Goal: Task Accomplishment & Management: Complete application form

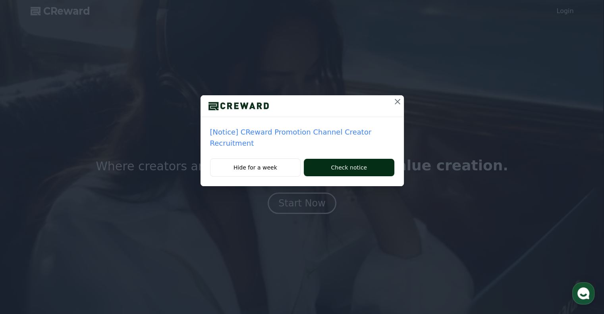
click at [319, 159] on button "Check notice" at bounding box center [349, 167] width 90 height 17
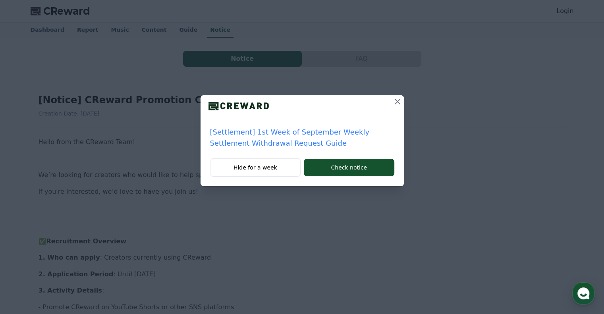
click at [399, 100] on icon at bounding box center [398, 102] width 10 height 10
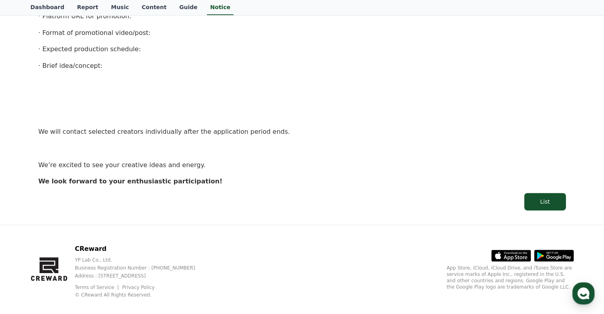
scroll to position [531, 0]
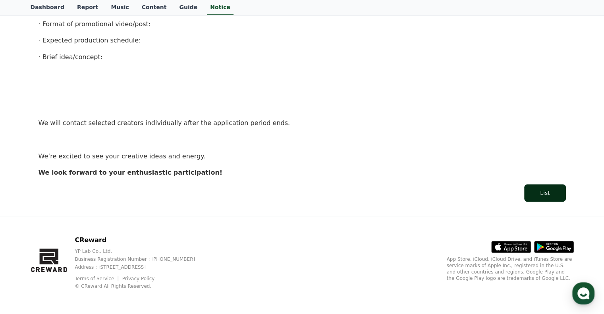
click at [545, 193] on div "List" at bounding box center [545, 193] width 10 height 8
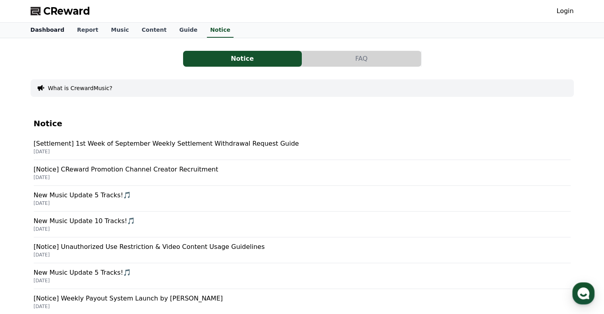
click at [46, 29] on link "Dashboard" at bounding box center [47, 30] width 46 height 15
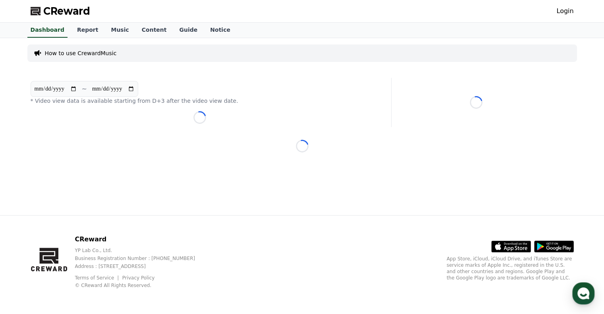
click at [566, 17] on div "Login" at bounding box center [565, 11] width 17 height 13
click at [568, 11] on link "Login" at bounding box center [565, 11] width 17 height 10
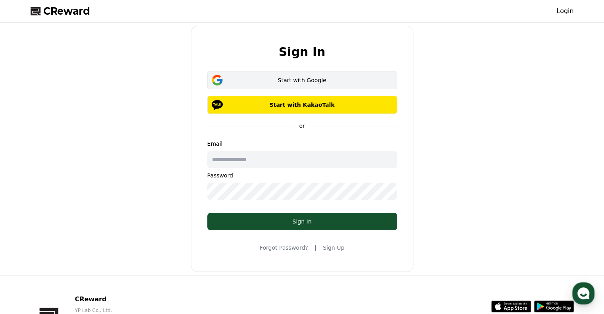
click at [303, 77] on div "Start with Google" at bounding box center [302, 80] width 167 height 8
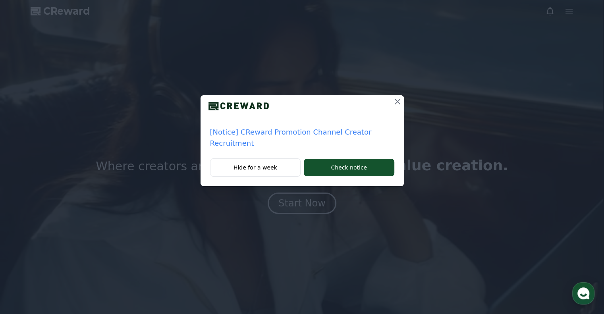
click at [273, 132] on p "[Notice] CReward Promotion Channel Creator Recruitment" at bounding box center [302, 138] width 184 height 22
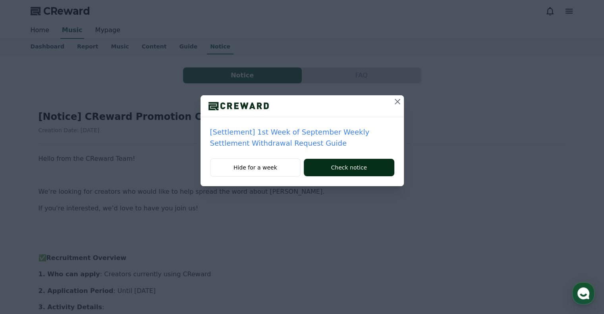
click at [350, 168] on button "Check notice" at bounding box center [349, 167] width 90 height 17
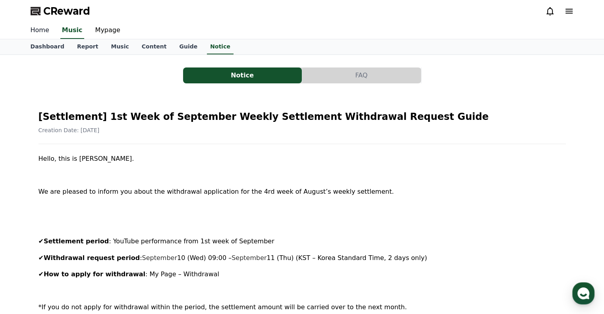
click at [37, 30] on link "Home" at bounding box center [39, 30] width 31 height 17
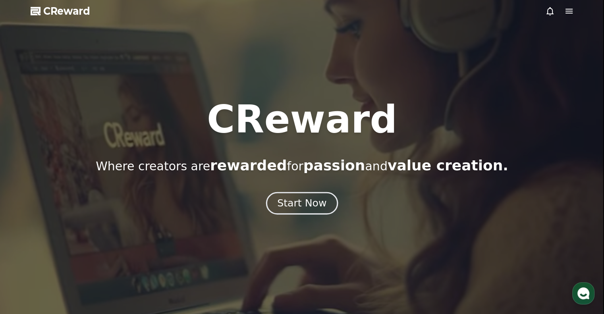
click at [300, 204] on div "Start Now" at bounding box center [301, 204] width 49 height 14
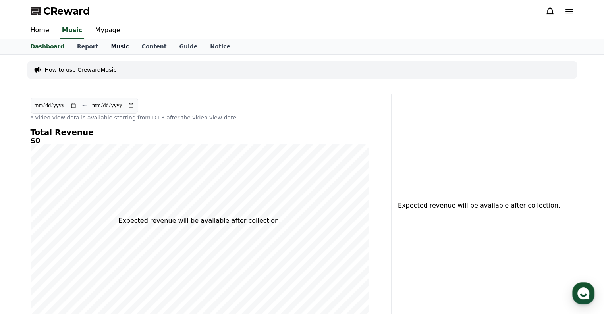
click at [104, 48] on link "Music" at bounding box center [119, 46] width 31 height 15
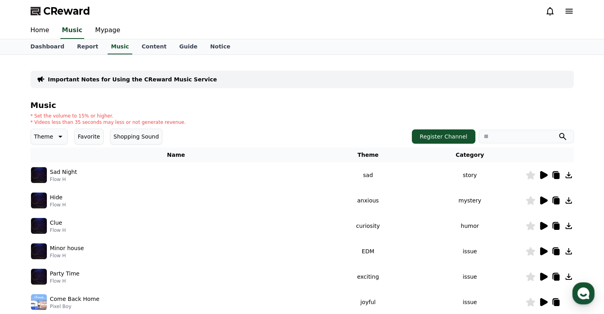
click at [567, 12] on icon at bounding box center [569, 11] width 10 height 10
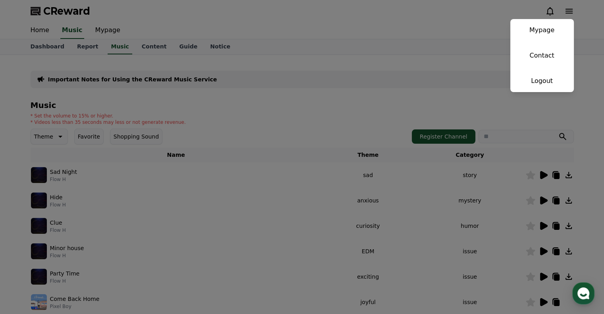
drag, startPoint x: 292, startPoint y: 98, endPoint x: 296, endPoint y: 98, distance: 4.0
click at [292, 98] on button "close" at bounding box center [302, 157] width 604 height 314
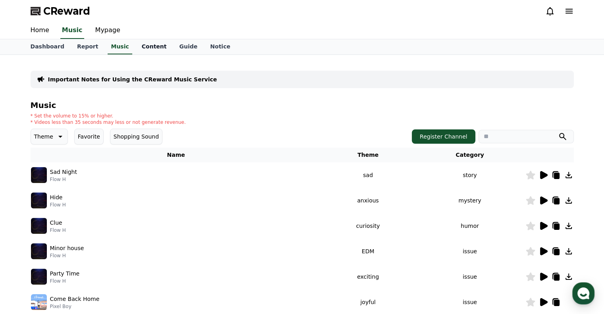
click at [142, 47] on link "Content" at bounding box center [154, 46] width 38 height 15
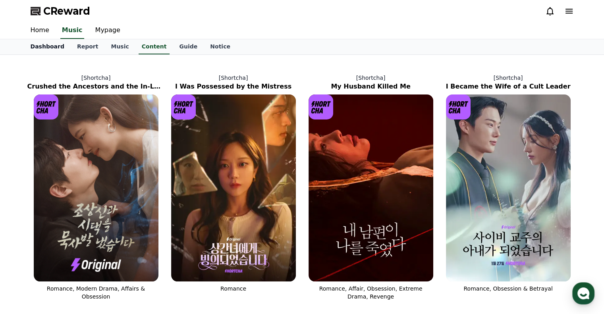
click at [52, 48] on link "Dashboard" at bounding box center [47, 46] width 46 height 15
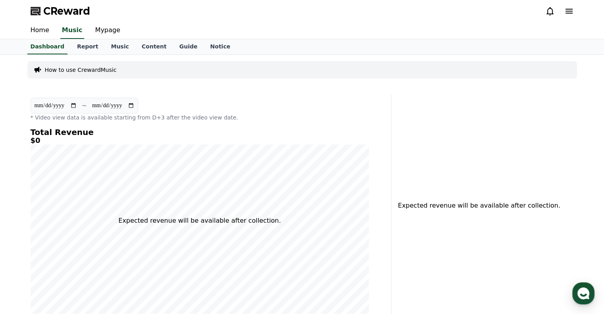
click at [81, 70] on p "How to use CrewardMusic" at bounding box center [81, 70] width 72 height 8
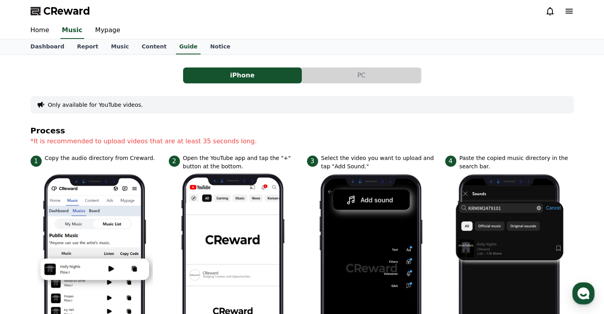
click at [367, 74] on button "PC" at bounding box center [361, 76] width 119 height 16
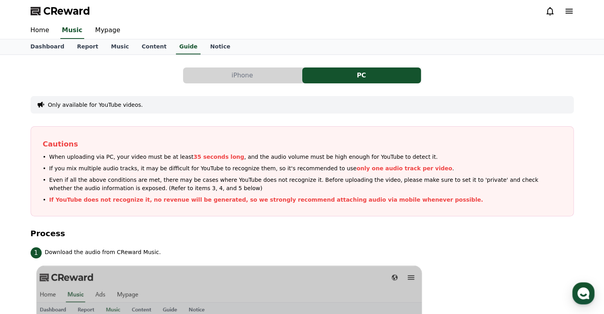
click at [248, 77] on button "iPhone" at bounding box center [242, 76] width 119 height 16
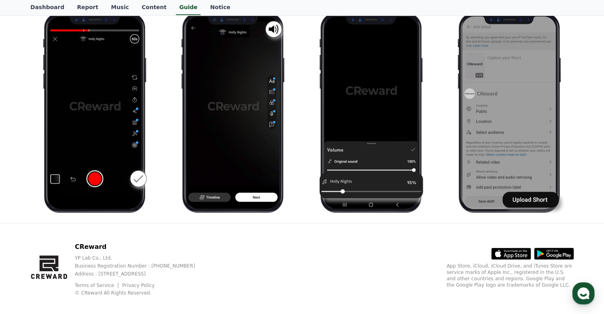
scroll to position [411, 0]
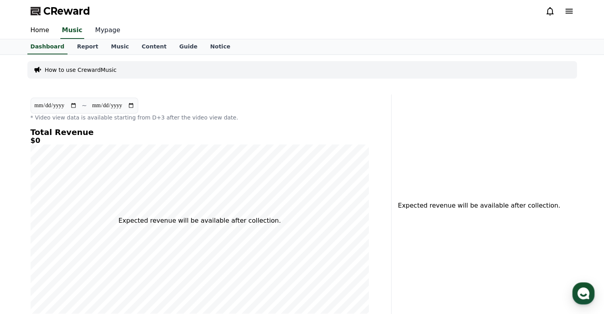
click at [99, 26] on link "Mypage" at bounding box center [108, 30] width 38 height 17
select select "**********"
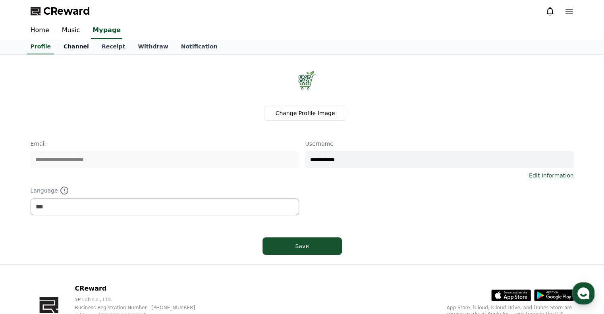
click at [76, 49] on link "Channel" at bounding box center [76, 46] width 38 height 15
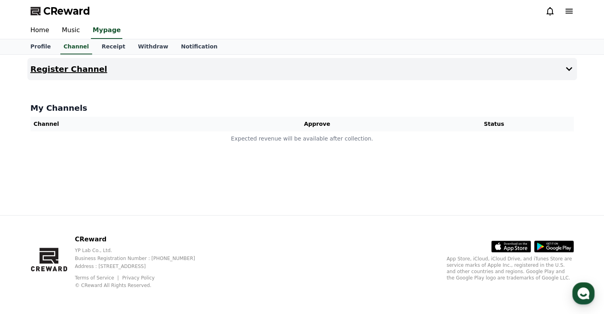
click at [68, 72] on h4 "Register Channel" at bounding box center [69, 69] width 77 height 9
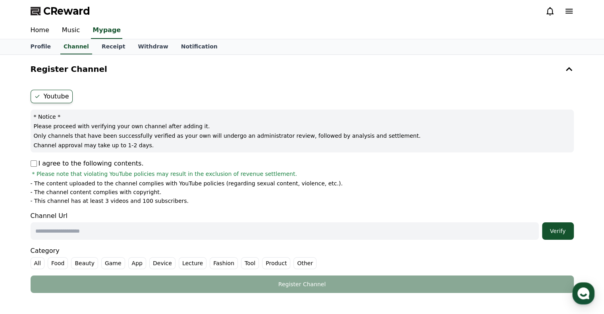
click at [37, 162] on p "I agree to the following contents." at bounding box center [87, 164] width 113 height 10
click at [316, 232] on input "text" at bounding box center [285, 230] width 508 height 17
click at [44, 30] on link "Home" at bounding box center [39, 30] width 31 height 17
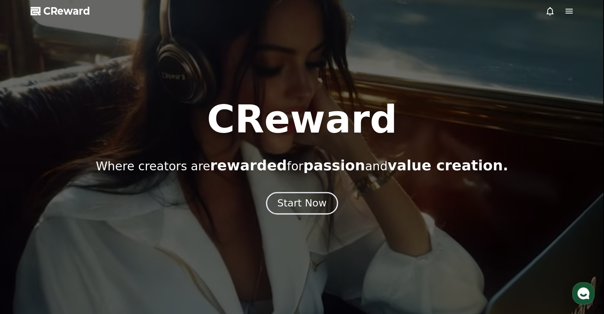
click at [306, 201] on div "Start Now" at bounding box center [301, 204] width 49 height 14
